Goal: Transaction & Acquisition: Book appointment/travel/reservation

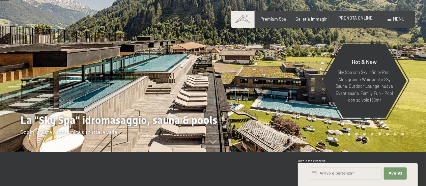
click at [357, 22] on div "Premium Spa Galleria immagini PRENOTA ONLINE" at bounding box center [311, 19] width 141 height 6
click at [357, 16] on span "PRENOTA ONLINE" at bounding box center [355, 17] width 34 height 5
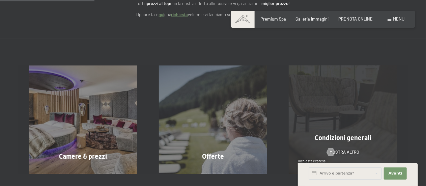
scroll to position [135, 0]
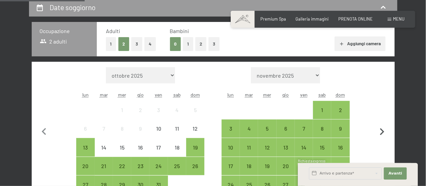
click at [381, 131] on icon "button" at bounding box center [382, 132] width 14 height 14
select select "[DATE]"
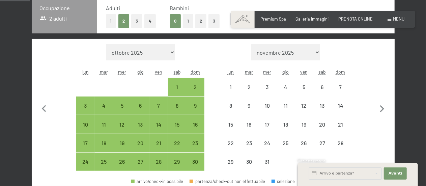
scroll to position [169, 0]
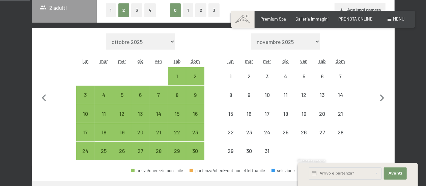
select select "[DATE]"
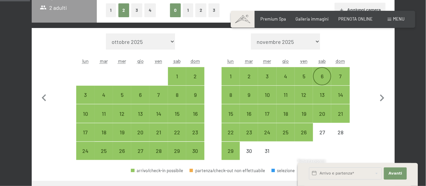
click at [322, 77] on div "6" at bounding box center [322, 82] width 17 height 17
select select "[DATE]"
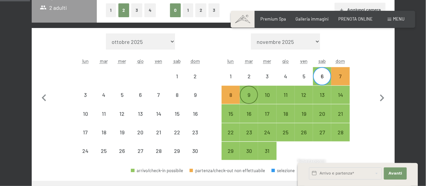
click at [250, 93] on div "9" at bounding box center [248, 100] width 17 height 17
select select "[DATE]"
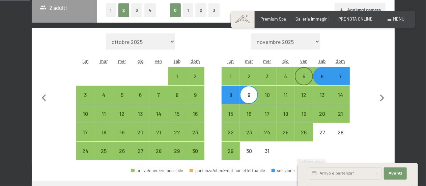
click at [301, 79] on div "5" at bounding box center [303, 82] width 17 height 17
select select "[DATE]"
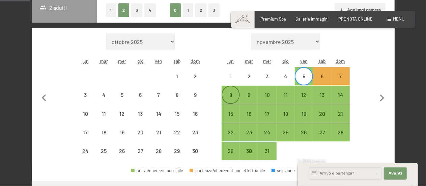
click at [233, 94] on div "8" at bounding box center [230, 100] width 17 height 17
select select "[DATE]"
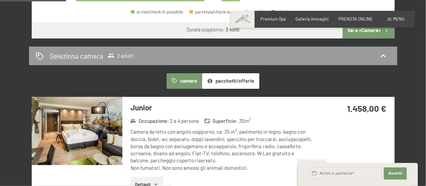
scroll to position [369, 0]
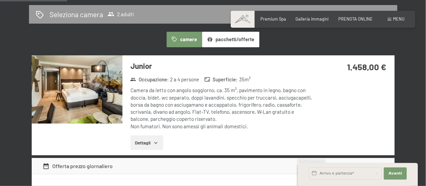
click at [69, 38] on div "camere pacchetti/offerte" at bounding box center [213, 40] width 363 height 16
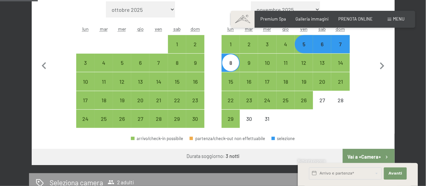
scroll to position [200, 0]
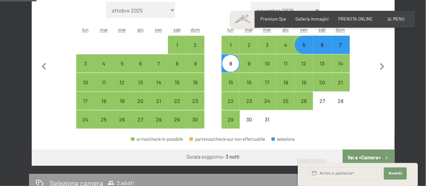
click at [303, 52] on div "5" at bounding box center [303, 50] width 17 height 17
select select "[DATE]"
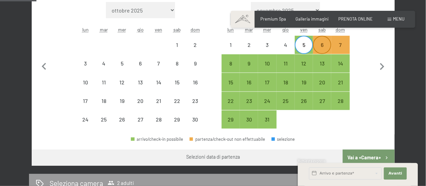
click at [326, 44] on div "6" at bounding box center [322, 50] width 17 height 17
select select "[DATE]"
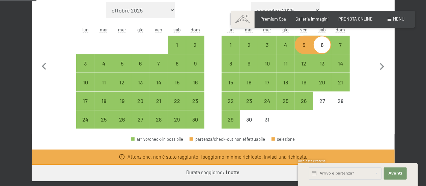
click at [326, 44] on div "6" at bounding box center [322, 50] width 17 height 17
select select "[DATE]"
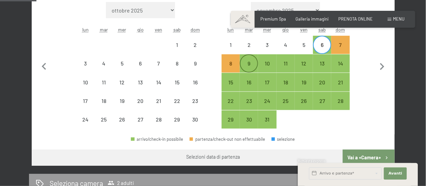
click at [249, 62] on div "9" at bounding box center [248, 69] width 17 height 17
select select "[DATE]"
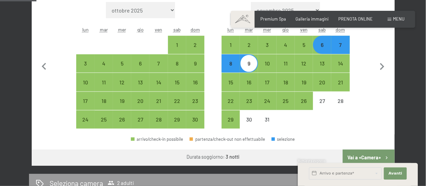
click at [224, 65] on div "8" at bounding box center [230, 69] width 17 height 17
select select "[DATE]"
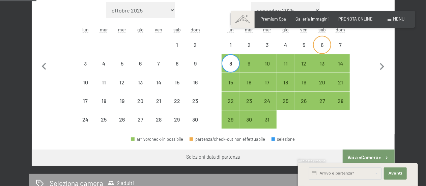
click at [319, 40] on div "6" at bounding box center [322, 44] width 17 height 17
select select "[DATE]"
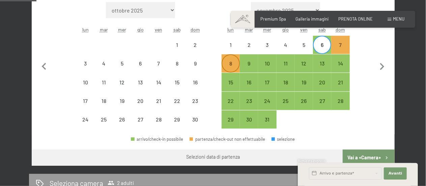
click at [234, 58] on div "8" at bounding box center [230, 63] width 17 height 17
select select "[DATE]"
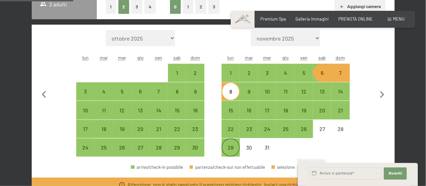
scroll to position [133, 0]
